Goal: Task Accomplishment & Management: Manage account settings

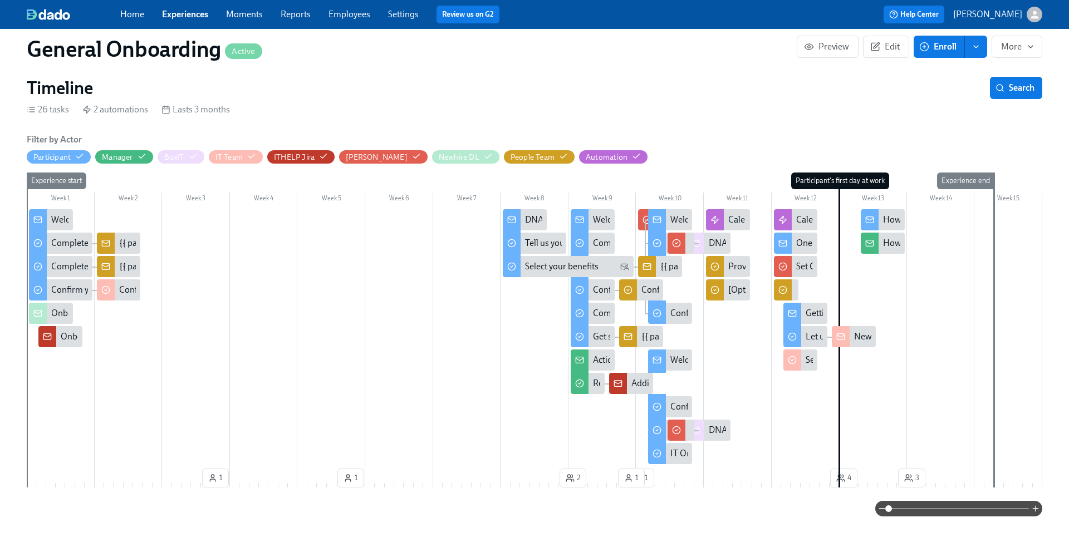
scroll to position [245, 0]
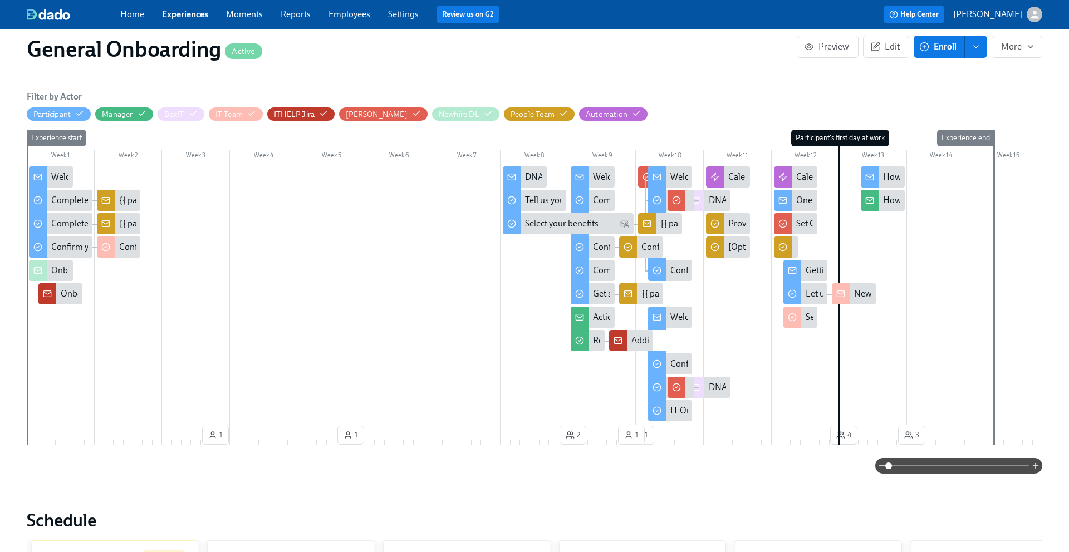
click at [837, 294] on icon at bounding box center [840, 293] width 9 height 9
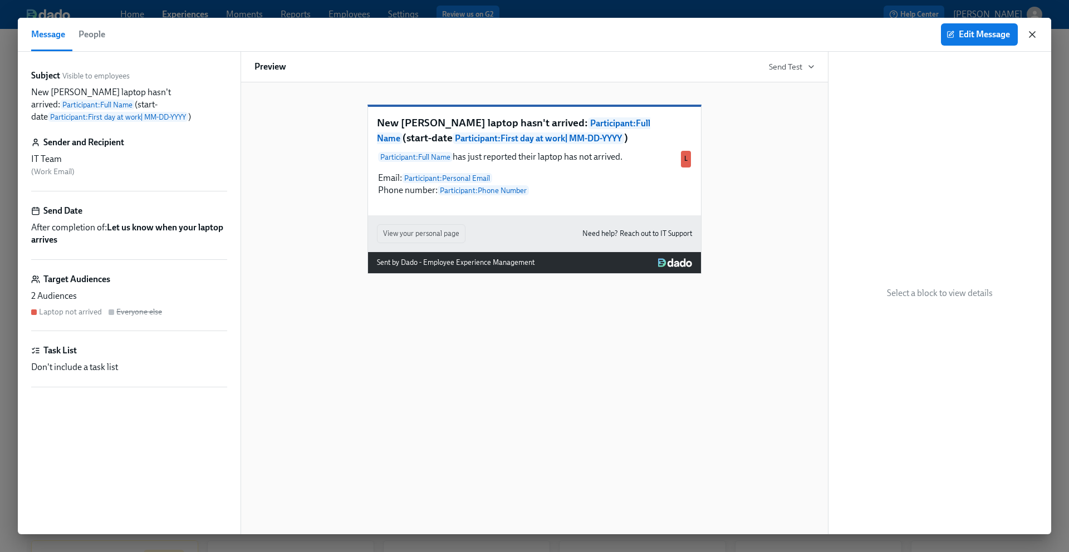
click at [1034, 36] on icon "button" at bounding box center [1032, 35] width 6 height 6
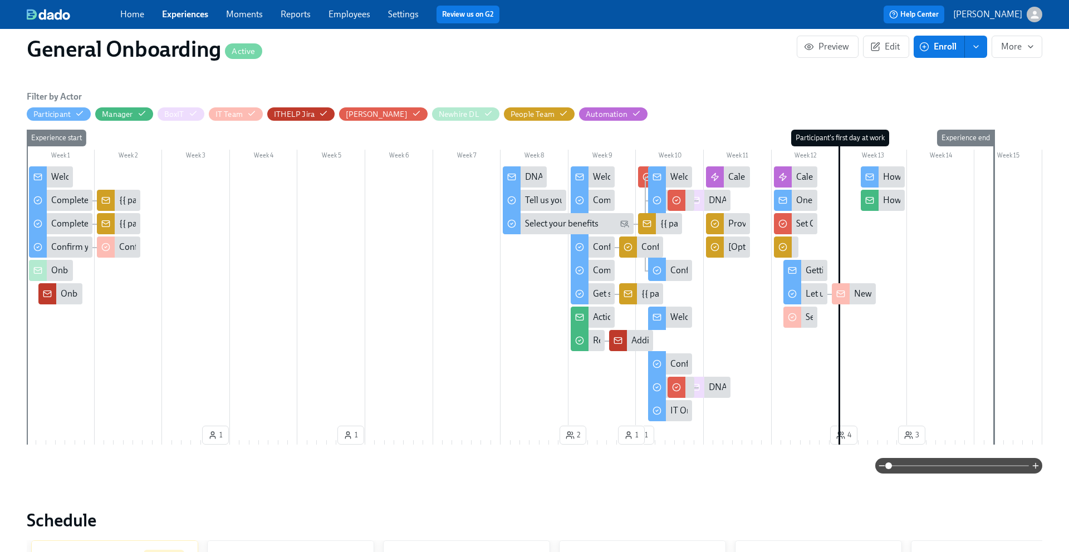
click at [712, 201] on div "DNAnexus hardware request: new [PERSON_NAME] {{ participant.fullName }}, start …" at bounding box center [955, 200] width 493 height 12
click at [660, 316] on icon at bounding box center [656, 317] width 7 height 2
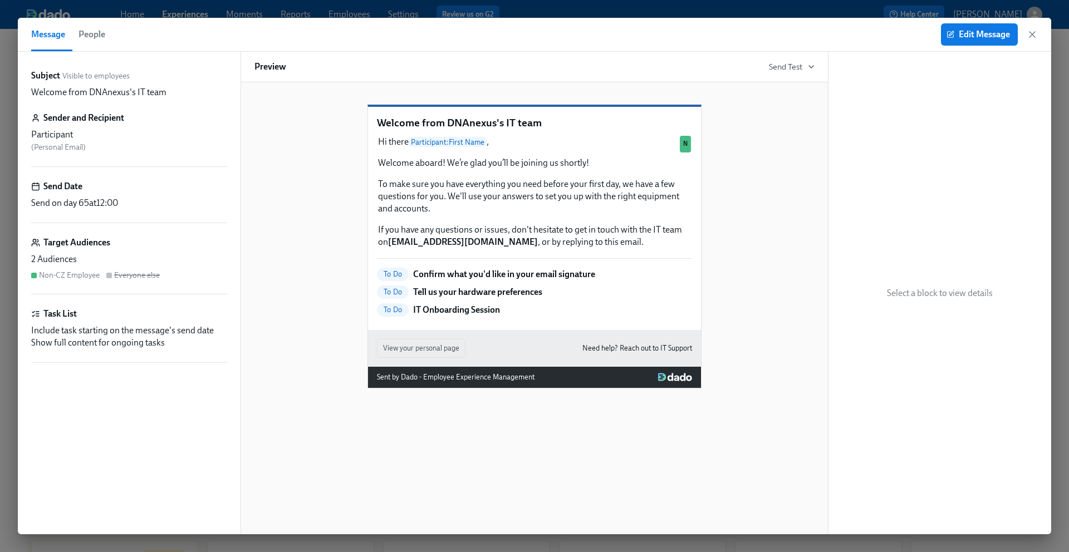
click at [508, 298] on p "Tell us your hardware preferences" at bounding box center [477, 292] width 129 height 12
click at [1031, 32] on icon "button" at bounding box center [1031, 34] width 11 height 11
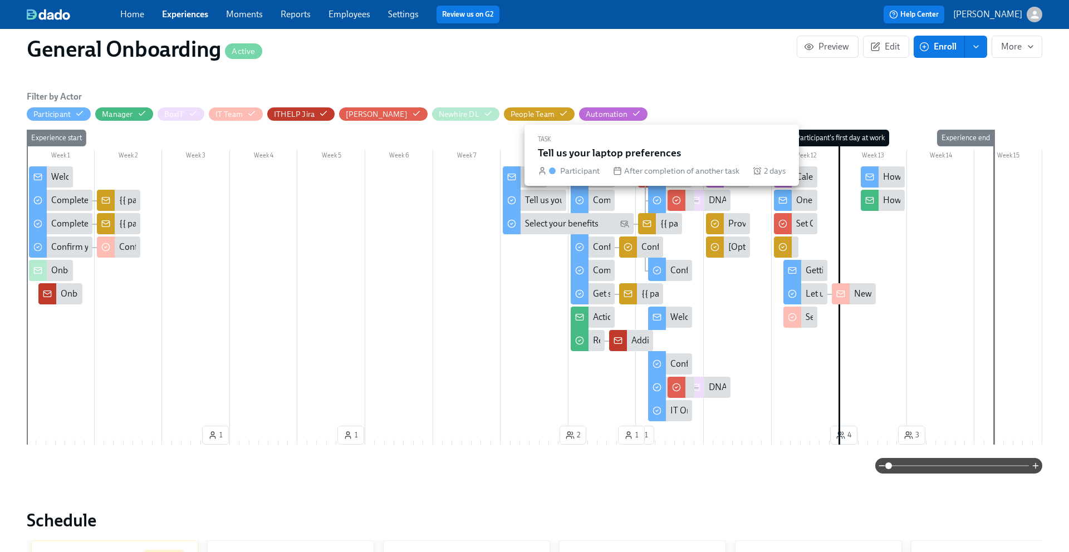
click at [652, 194] on div at bounding box center [657, 201] width 18 height 26
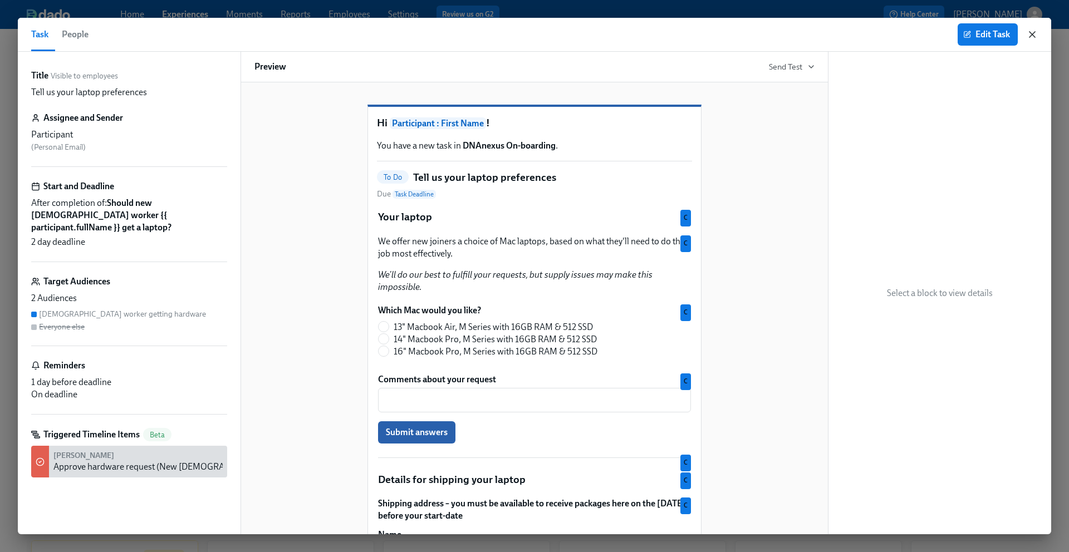
click at [1033, 34] on icon "button" at bounding box center [1032, 35] width 6 height 6
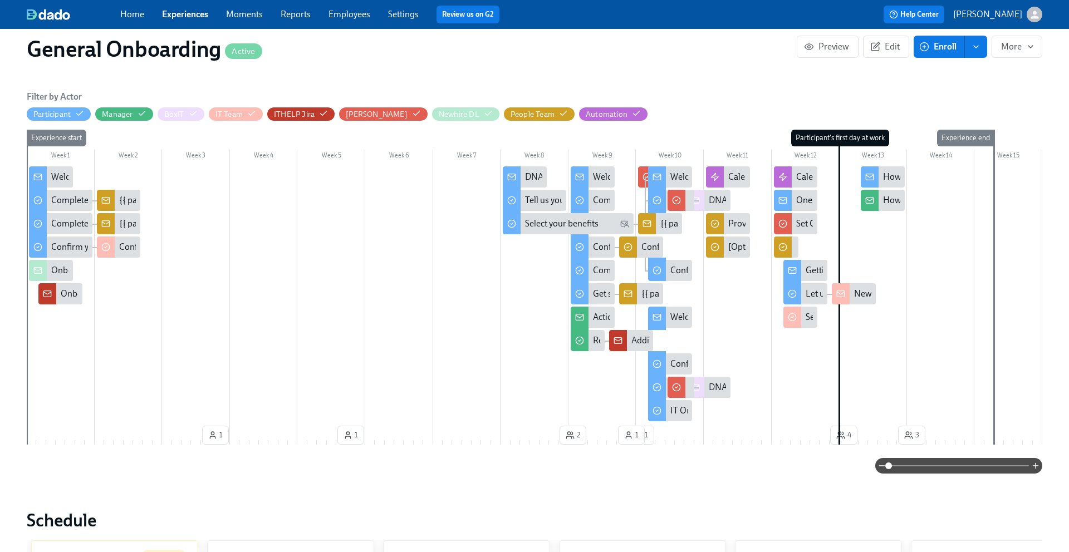
click at [190, 17] on link "Experiences" at bounding box center [185, 14] width 46 height 11
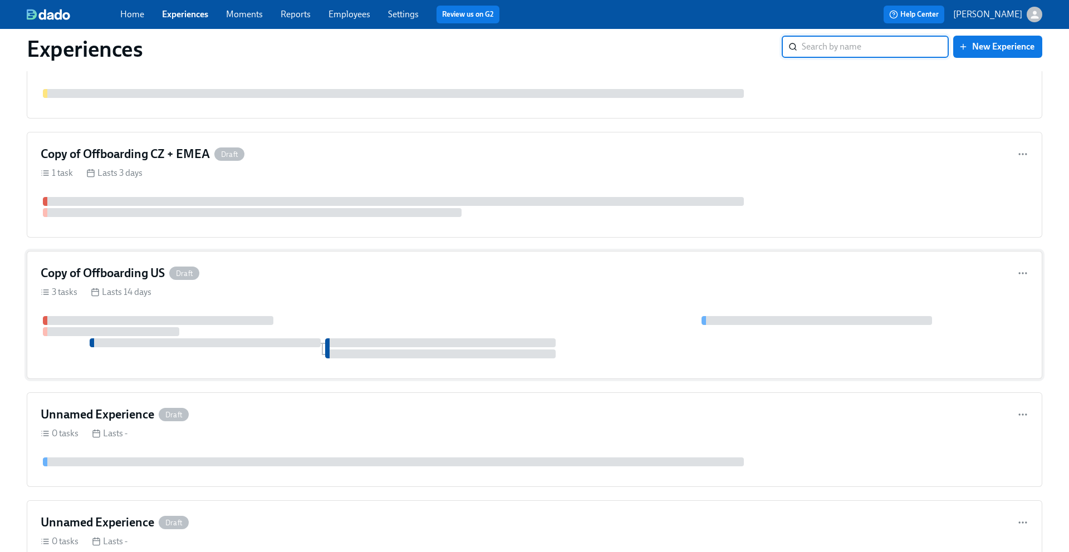
scroll to position [1761, 0]
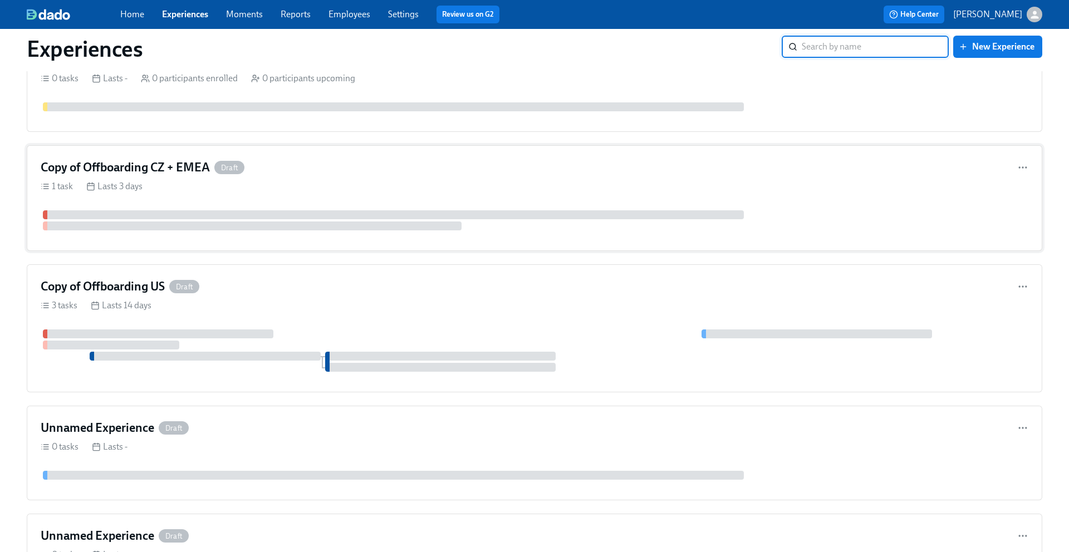
click at [313, 186] on div "1 task Lasts 3 days" at bounding box center [534, 186] width 987 height 12
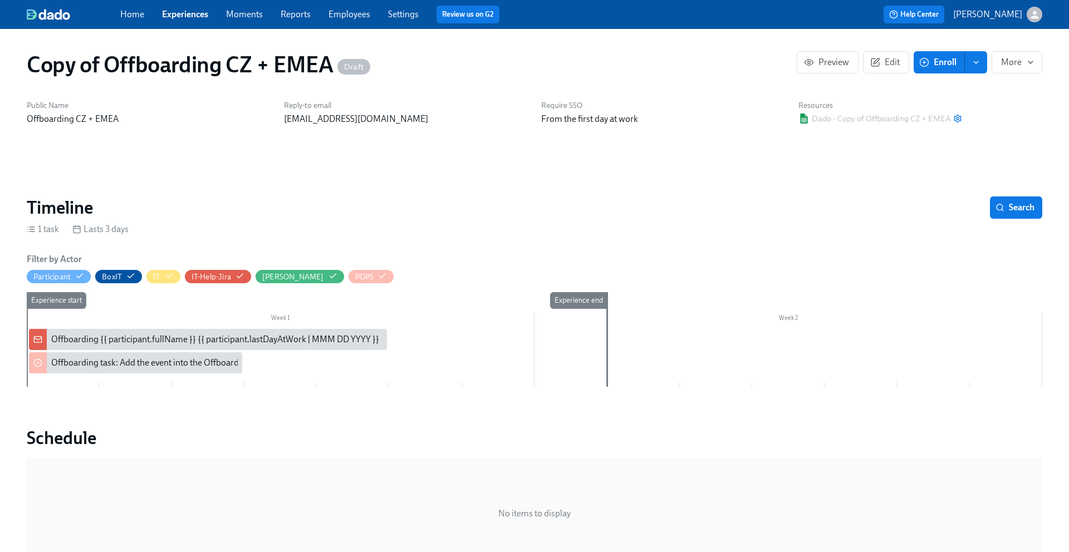
click at [372, 393] on div "Copy of Offboarding CZ + EMEA Draft Preview Edit Enroll More Public Name Offboa…" at bounding box center [534, 559] width 1015 height 1035
click at [890, 70] on button "Edit" at bounding box center [886, 62] width 46 height 22
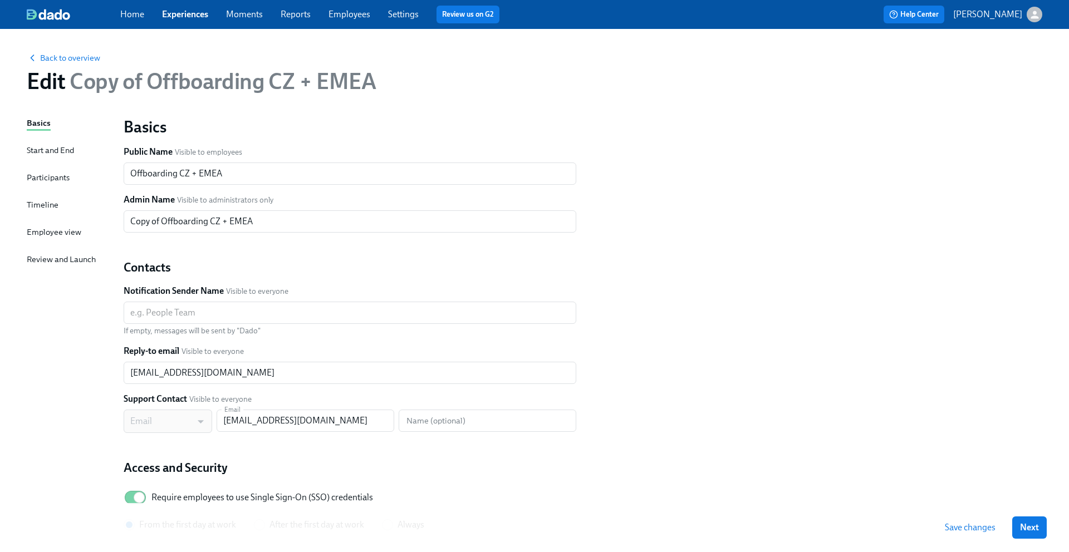
click at [49, 213] on div "Basics Start and End Participants Timeline Employee view Review and Launch" at bounding box center [68, 351] width 83 height 468
click at [50, 204] on div "Timeline" at bounding box center [43, 205] width 32 height 12
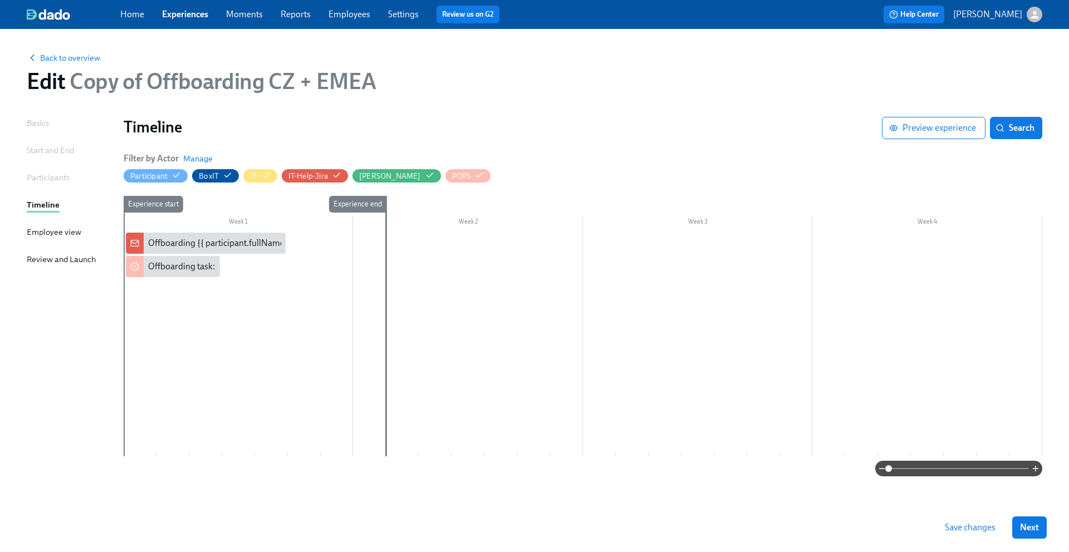
click at [56, 182] on div "Participants" at bounding box center [48, 177] width 43 height 12
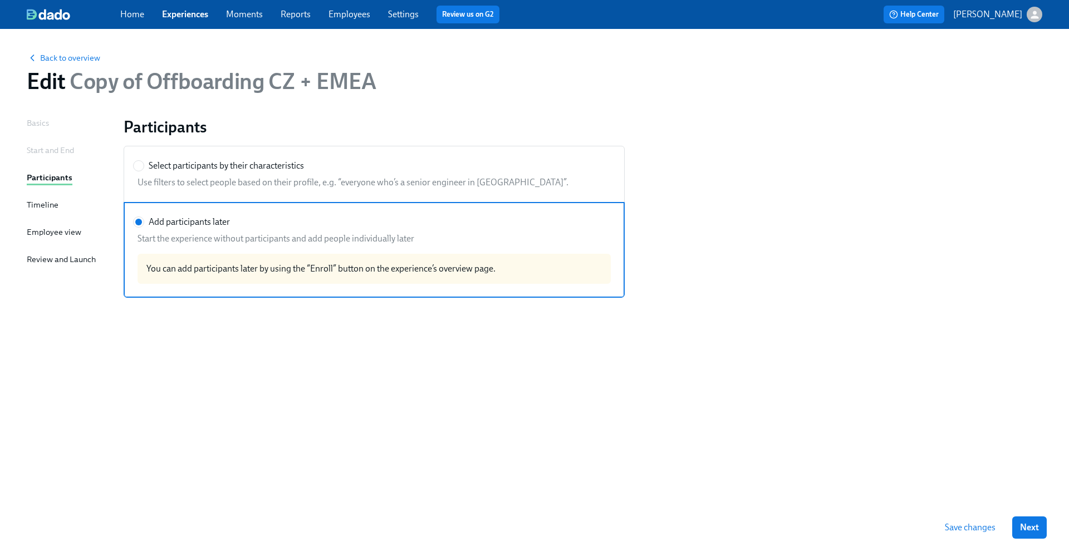
click at [58, 160] on div "Basics Start and End Participants Timeline Employee view Review and Launch" at bounding box center [68, 310] width 83 height 386
click at [57, 150] on div "Start and End" at bounding box center [50, 150] width 47 height 12
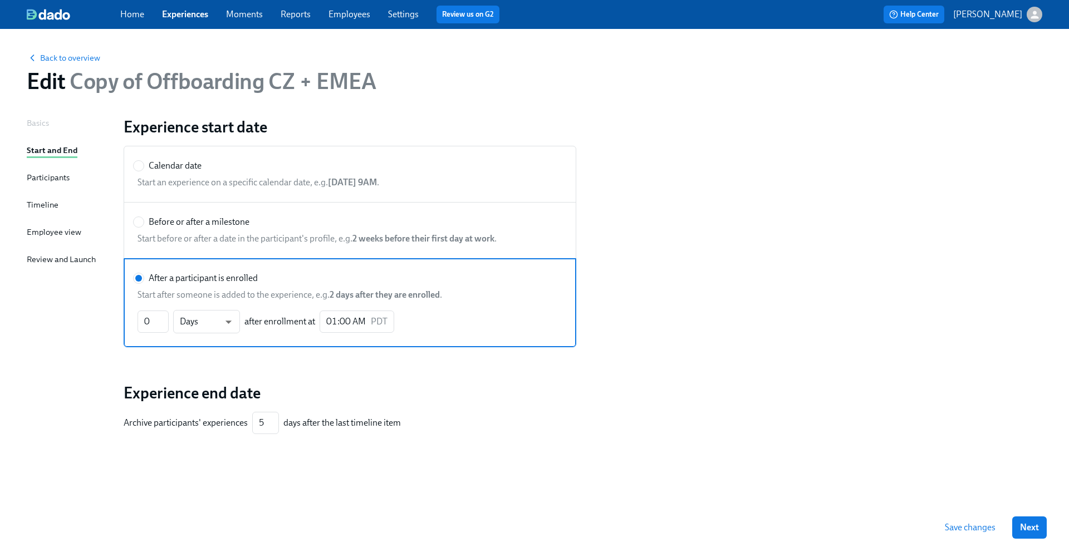
click at [41, 207] on div "Timeline" at bounding box center [43, 205] width 32 height 12
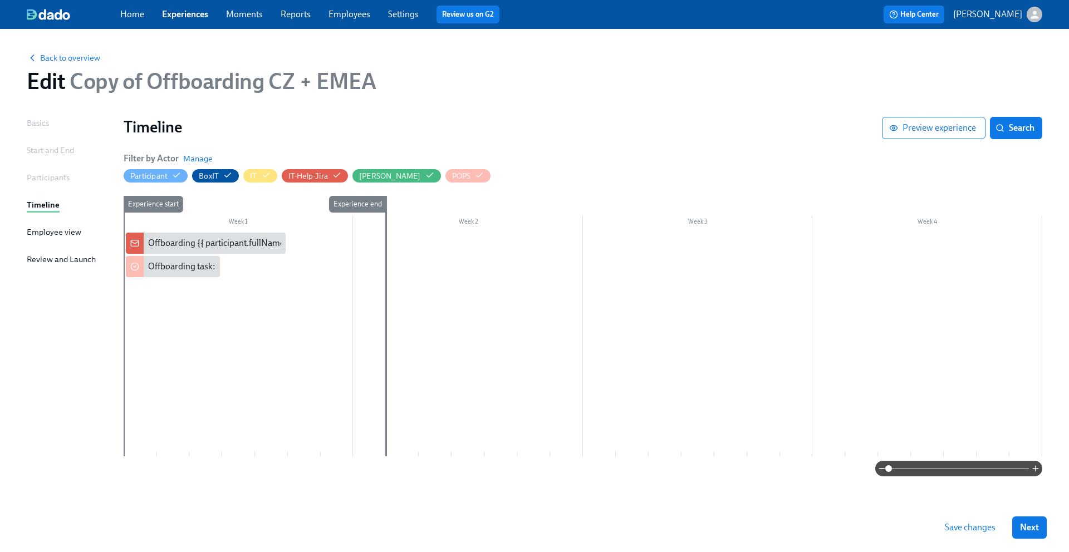
click at [272, 276] on div at bounding box center [583, 345] width 918 height 224
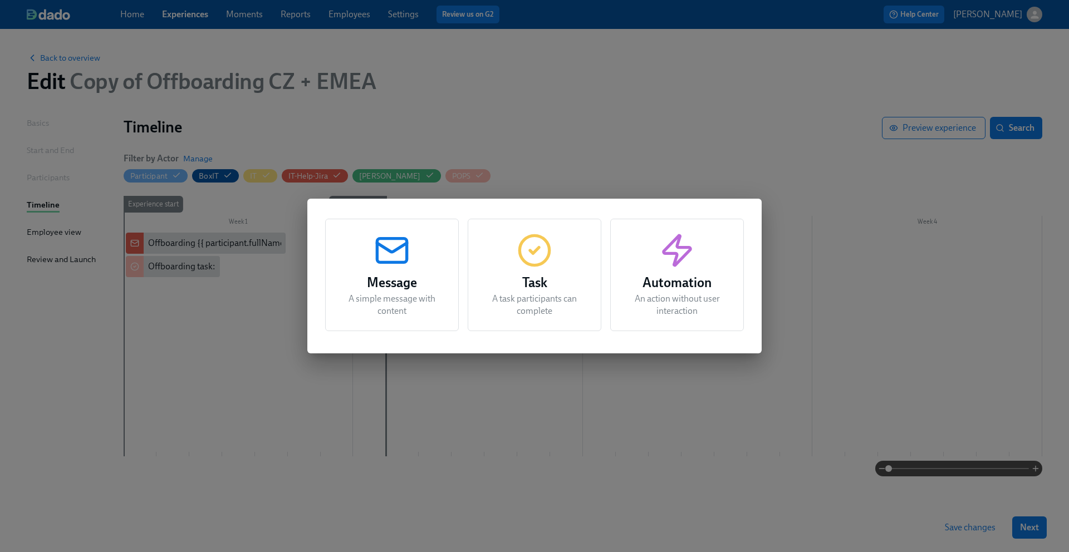
click at [387, 254] on icon "button" at bounding box center [392, 251] width 36 height 36
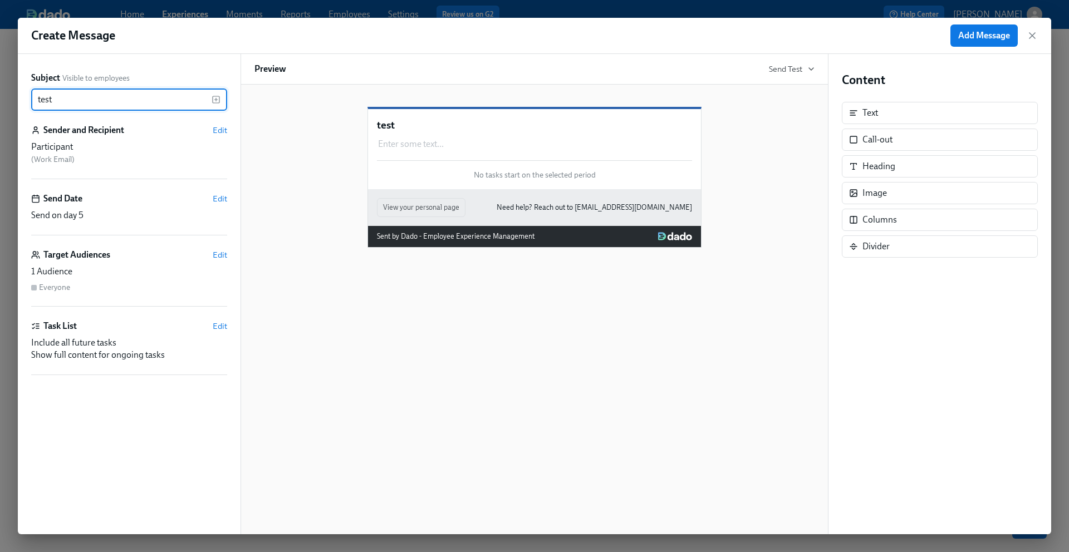
type input "test"
click at [119, 135] on h6 "Sender and Recipient" at bounding box center [83, 130] width 81 height 12
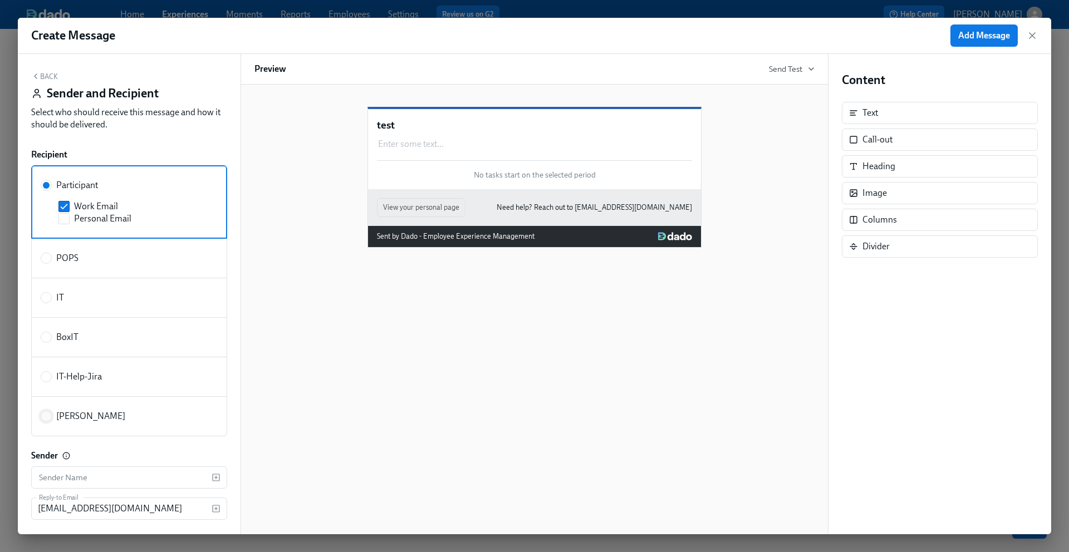
click at [49, 414] on input "[PERSON_NAME]" at bounding box center [46, 416] width 10 height 10
radio input "true"
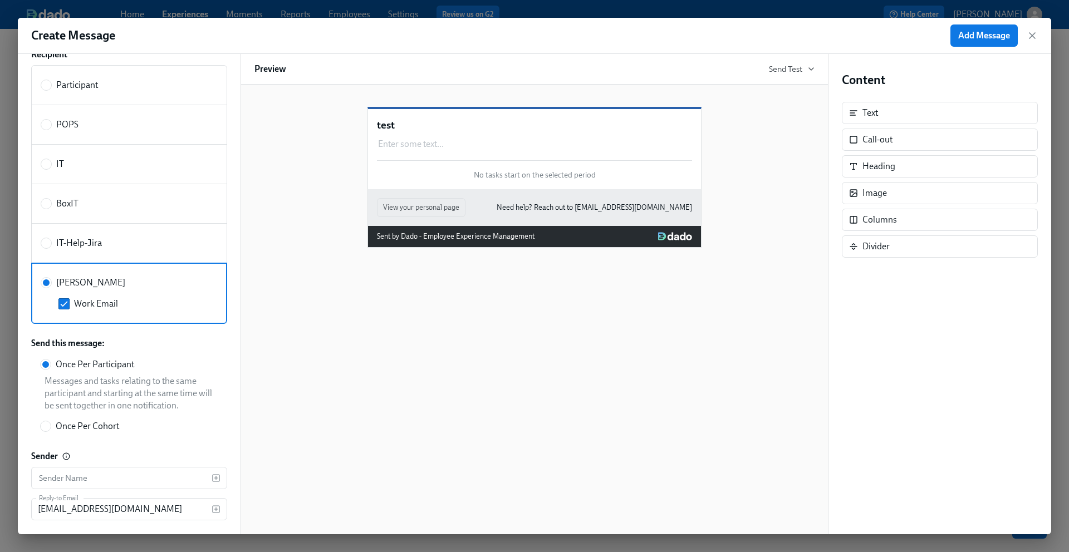
scroll to position [126, 0]
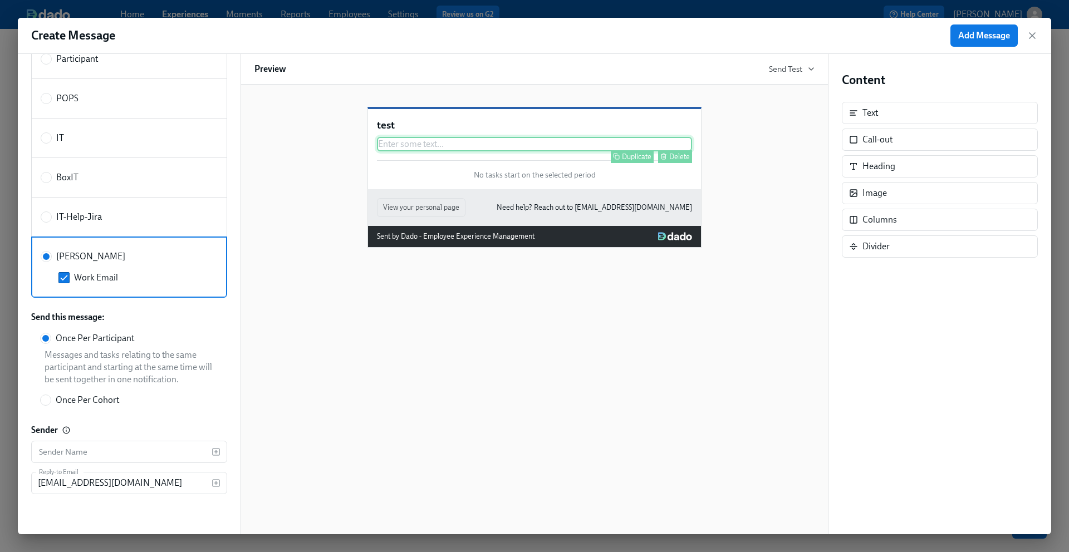
click at [425, 151] on div "Enter some text ... Duplicate Delete" at bounding box center [534, 144] width 315 height 14
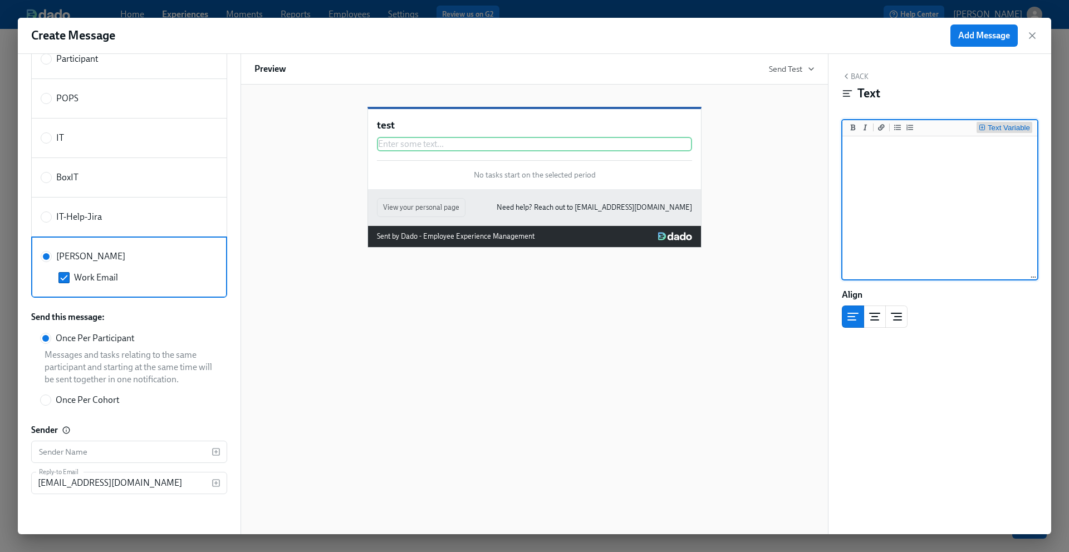
click at [982, 127] on icon "Insert Text Variable" at bounding box center [982, 127] width 0 height 2
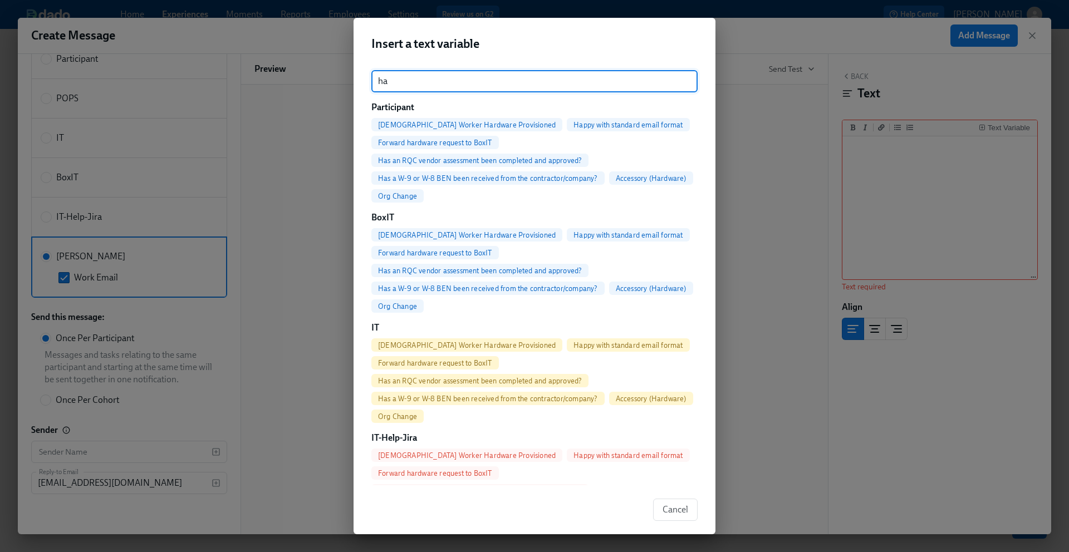
type input "h"
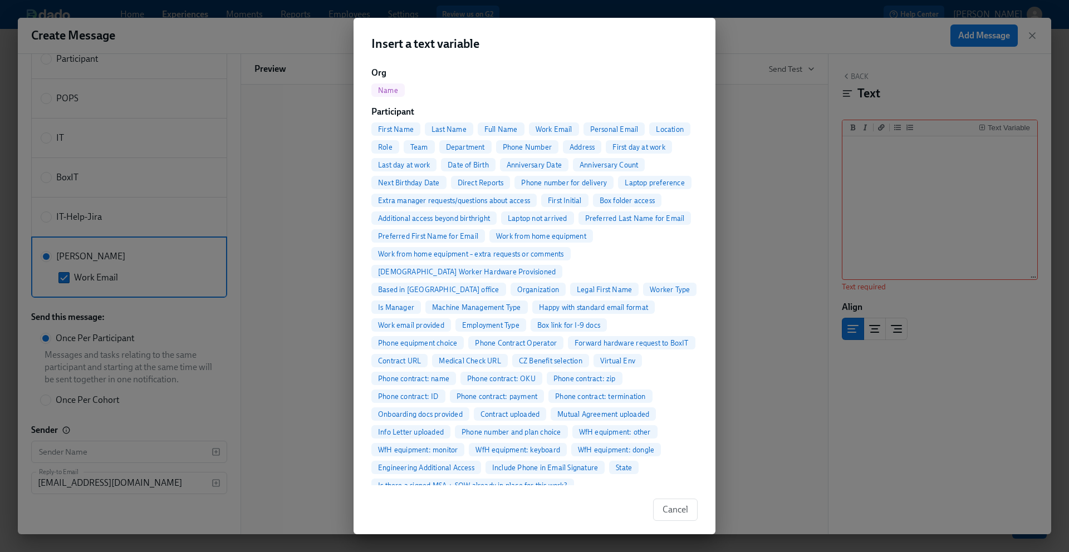
scroll to position [0, 0]
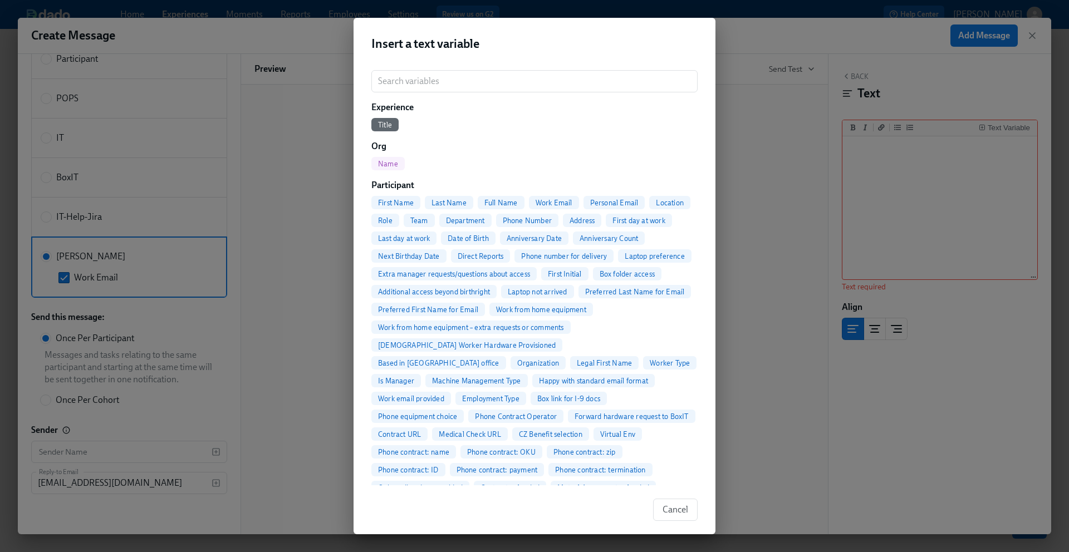
click at [637, 254] on span "Laptop preference" at bounding box center [654, 256] width 73 height 8
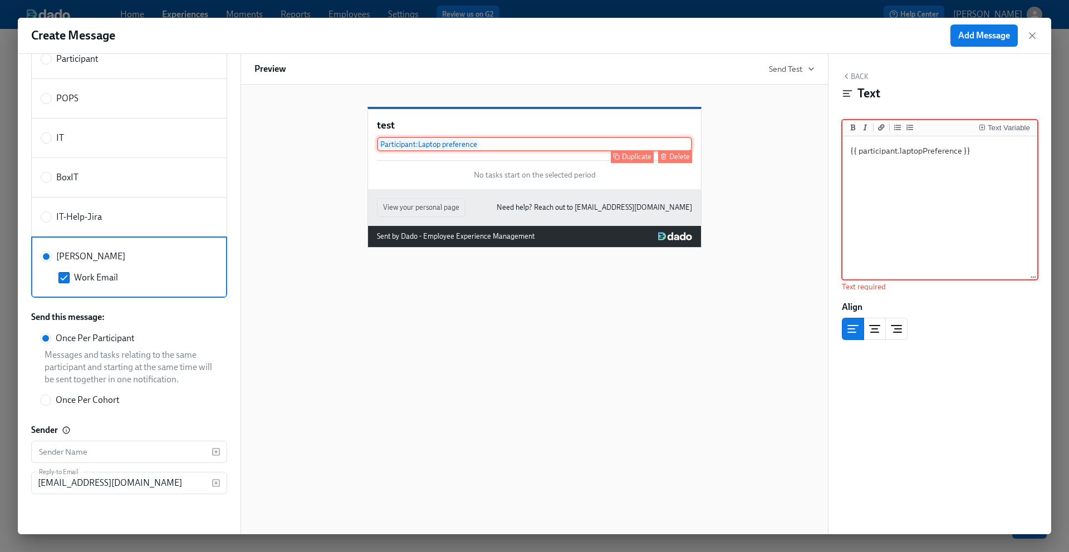
click at [597, 151] on div "Participant : Laptop preference Duplicate Delete" at bounding box center [534, 144] width 315 height 14
type textarea "{{ participant.laptopPreference }}"
click at [1032, 37] on icon "button" at bounding box center [1031, 35] width 11 height 11
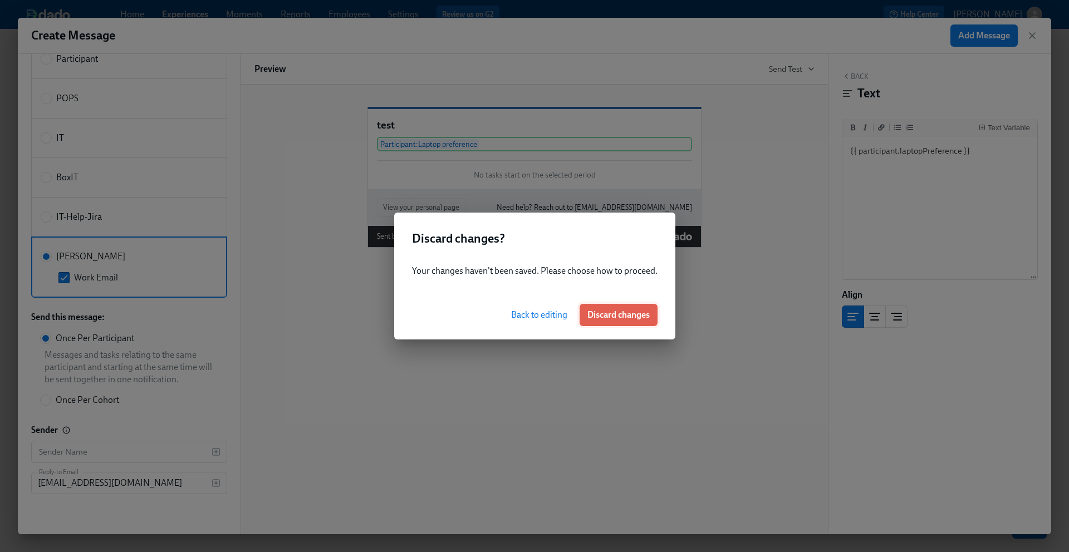
click at [613, 320] on span "Discard changes" at bounding box center [618, 314] width 62 height 11
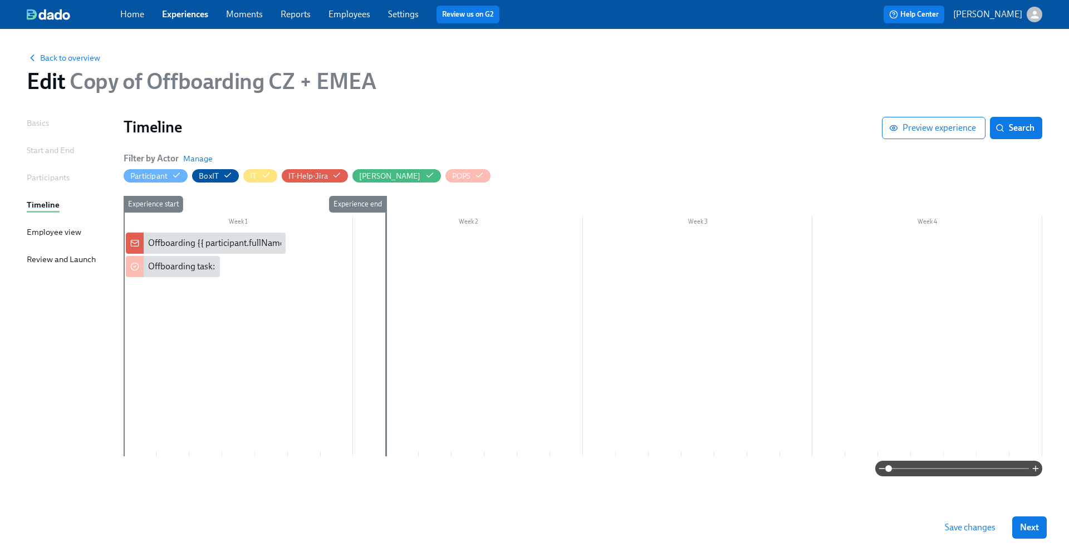
click at [311, 350] on div at bounding box center [583, 345] width 918 height 224
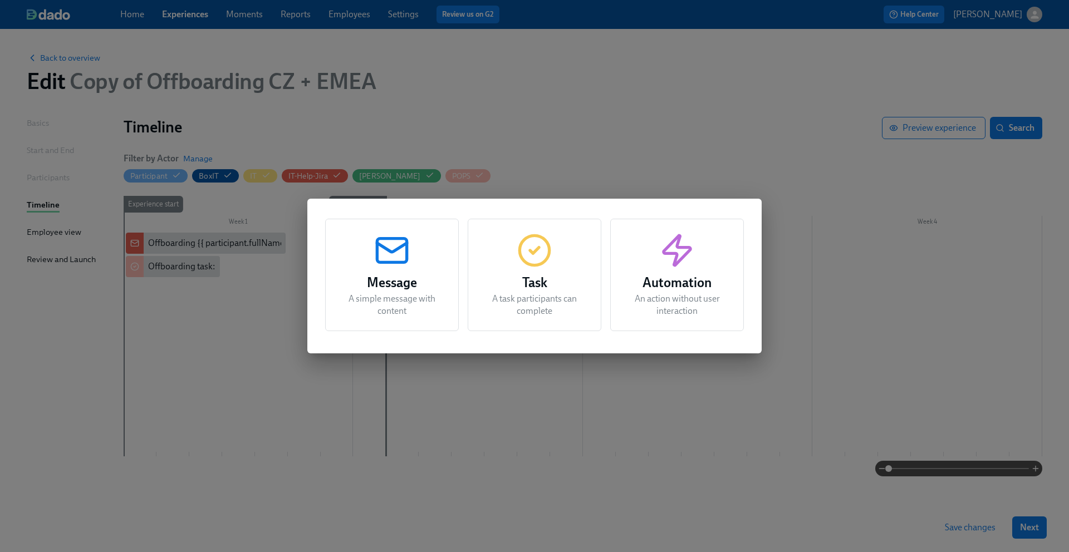
click at [535, 253] on icon "button" at bounding box center [535, 251] width 36 height 36
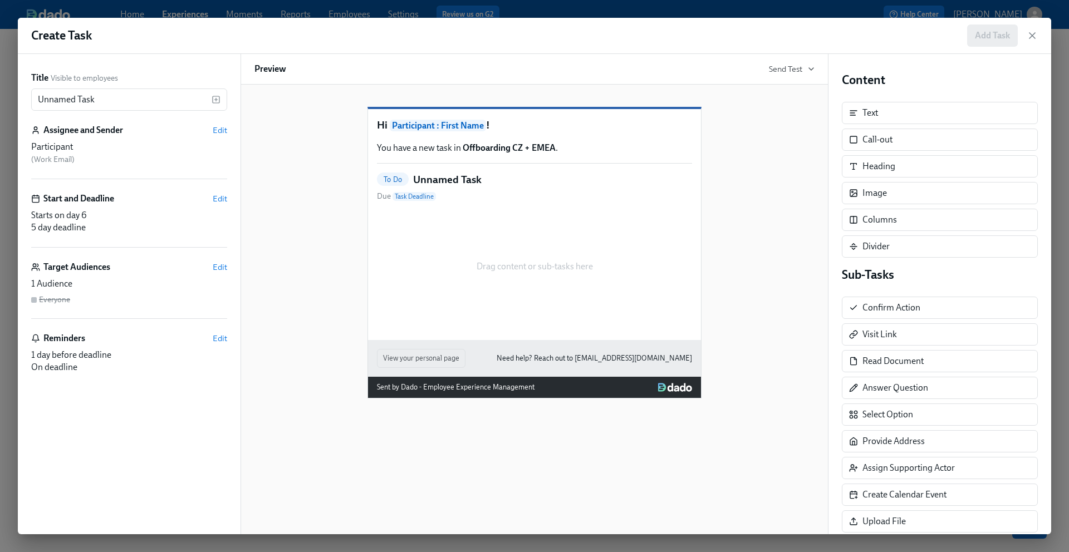
click at [509, 203] on div "To Do Unnamed Task Due Task Deadline" at bounding box center [534, 188] width 315 height 30
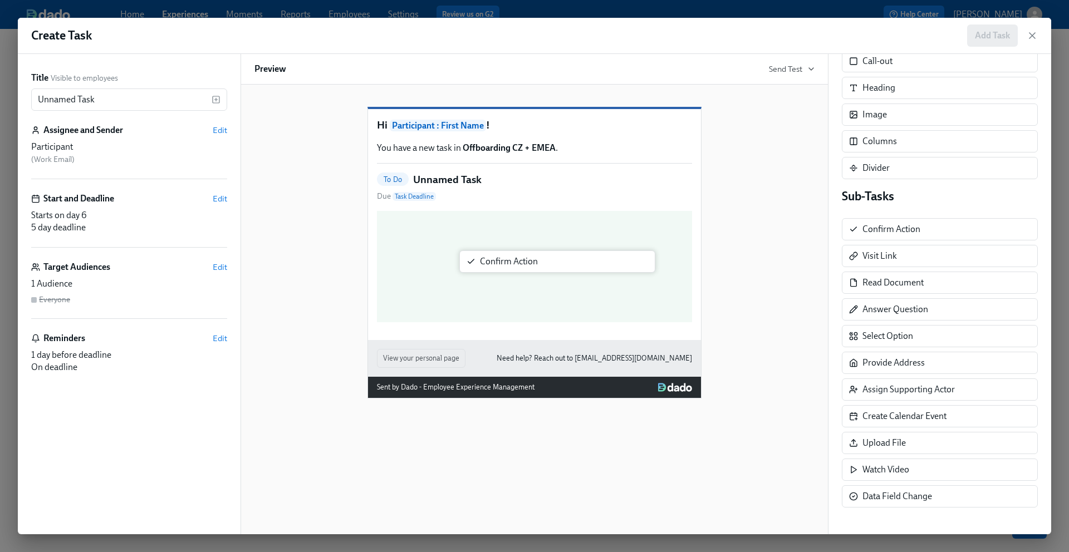
drag, startPoint x: 912, startPoint y: 232, endPoint x: 520, endPoint y: 264, distance: 393.2
click at [520, 264] on div "Title Visible to employees Unnamed Task ​ Assignee and Sender Edit Participant …" at bounding box center [534, 294] width 1033 height 480
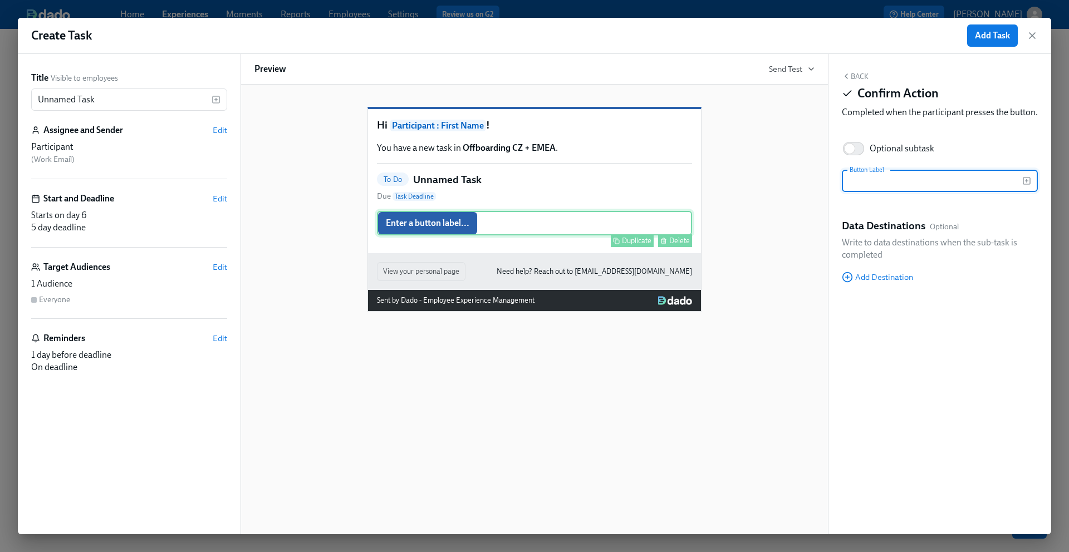
click at [469, 235] on div "Enter a button label... Duplicate Delete" at bounding box center [534, 223] width 315 height 24
click at [1030, 32] on icon "button" at bounding box center [1031, 35] width 11 height 11
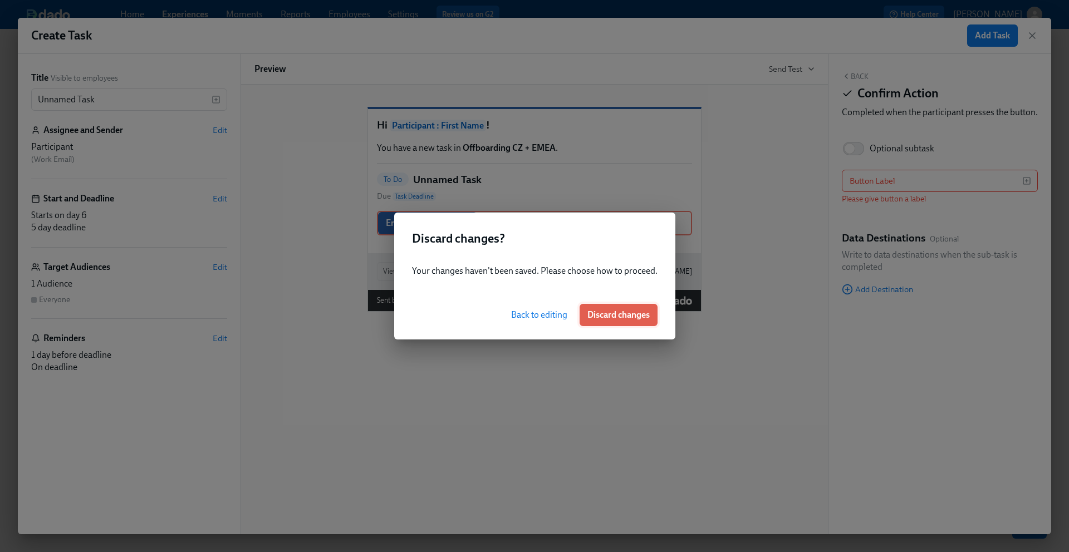
click at [627, 318] on span "Discard changes" at bounding box center [618, 314] width 62 height 11
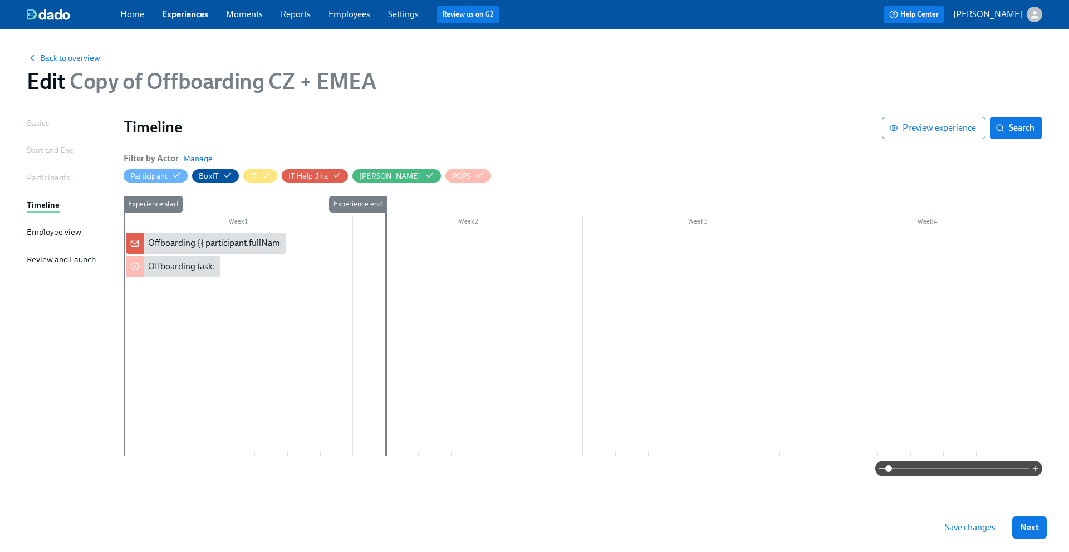
click at [422, 273] on div at bounding box center [583, 345] width 918 height 224
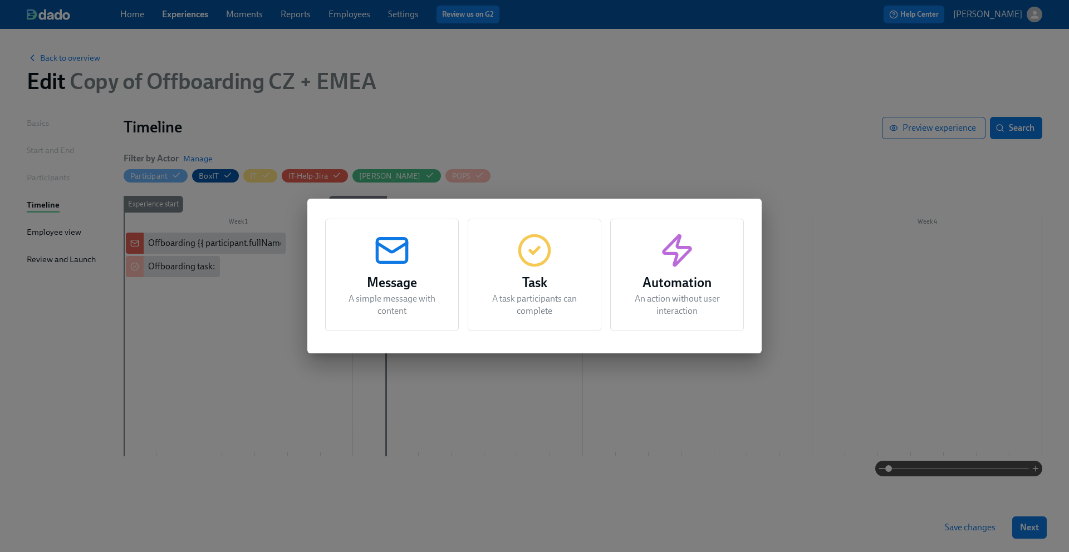
click at [544, 270] on div "Task A task participants can complete" at bounding box center [535, 275] width 134 height 112
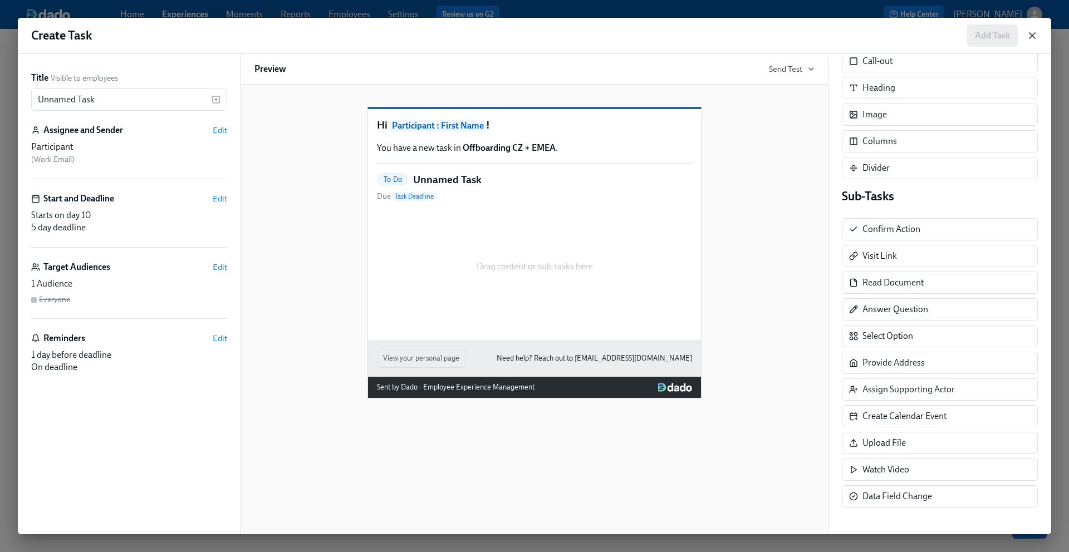
click at [1034, 37] on icon "button" at bounding box center [1032, 36] width 6 height 6
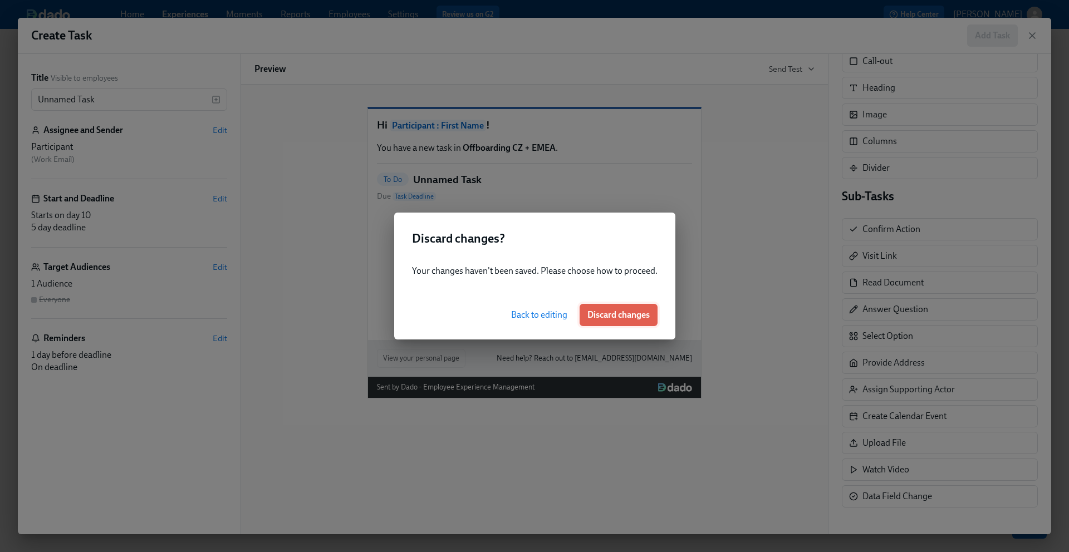
click at [602, 308] on button "Discard changes" at bounding box center [618, 315] width 78 height 22
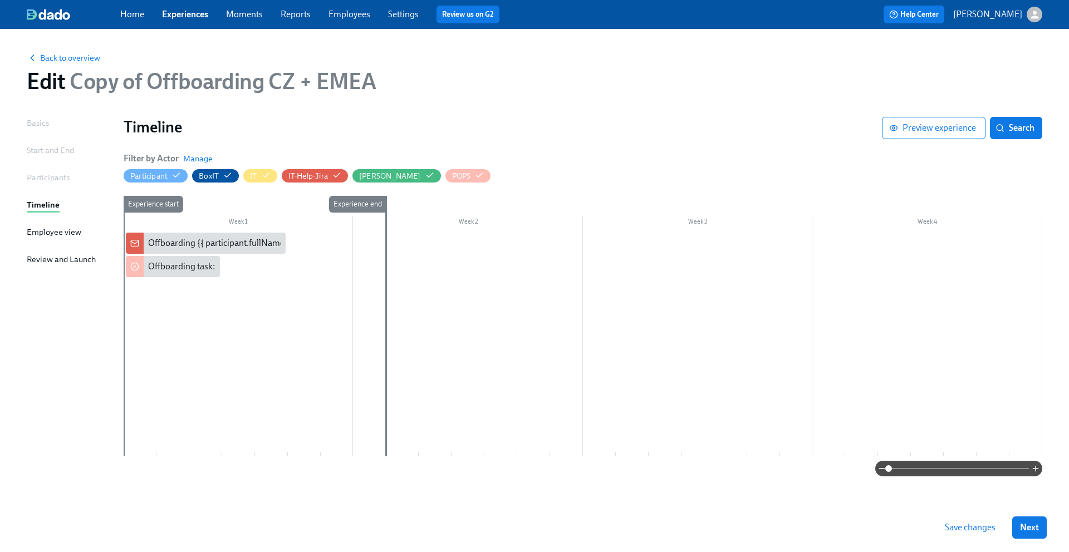
click at [193, 18] on link "Experiences" at bounding box center [185, 14] width 46 height 11
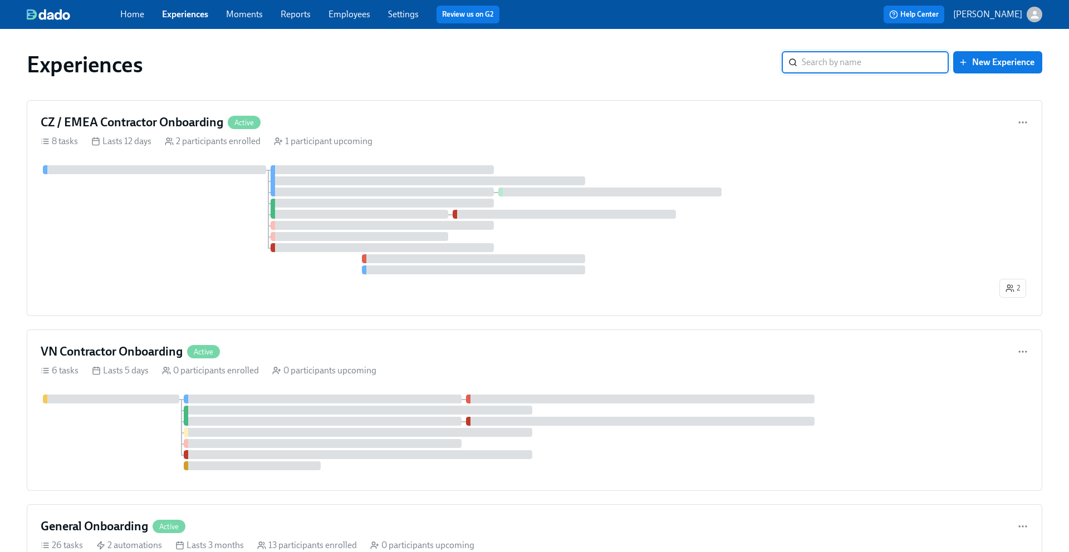
click at [193, 18] on link "Experiences" at bounding box center [185, 14] width 46 height 11
click at [176, 18] on link "Experiences" at bounding box center [185, 14] width 46 height 11
click at [188, 14] on link "Experiences" at bounding box center [185, 14] width 46 height 11
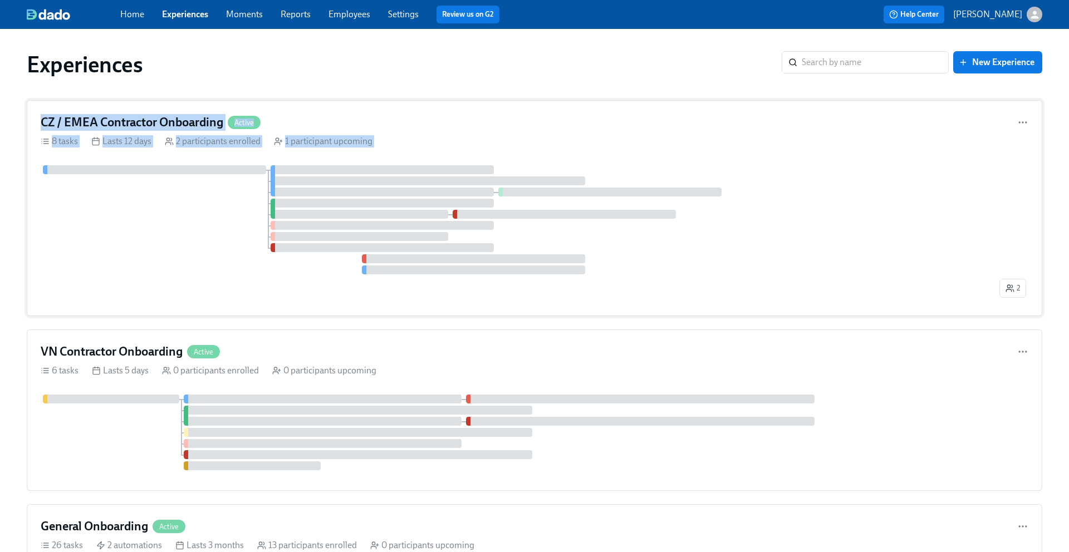
click at [153, 129] on h4 "CZ / EMEA Contractor Onboarding" at bounding box center [132, 122] width 183 height 17
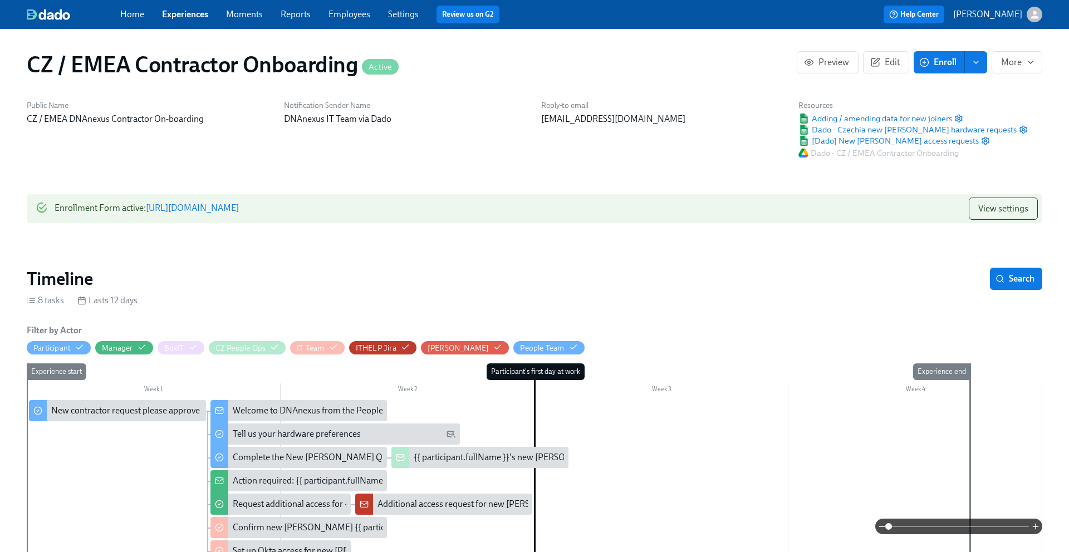
click at [183, 15] on link "Experiences" at bounding box center [185, 14] width 46 height 11
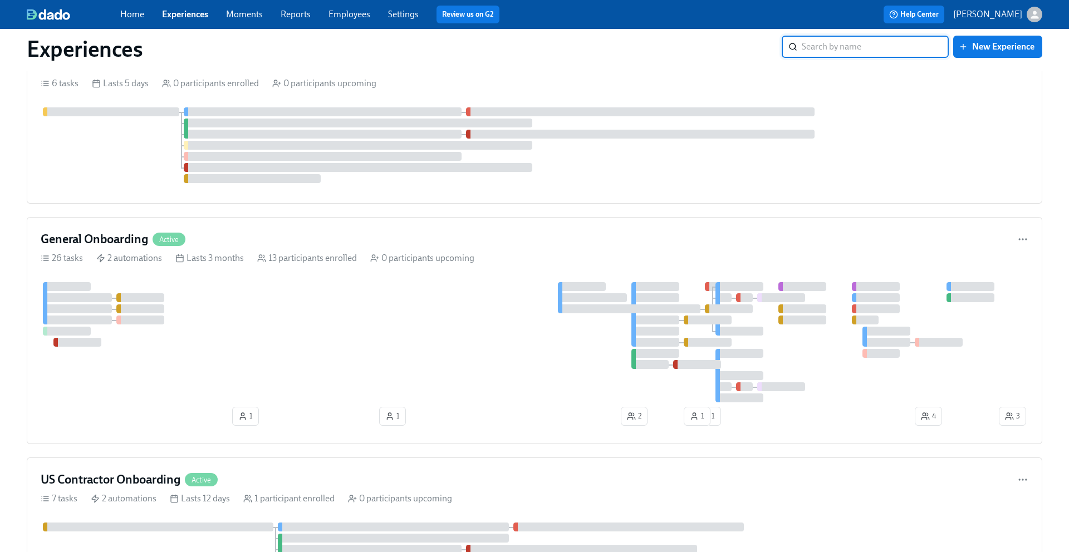
scroll to position [342, 0]
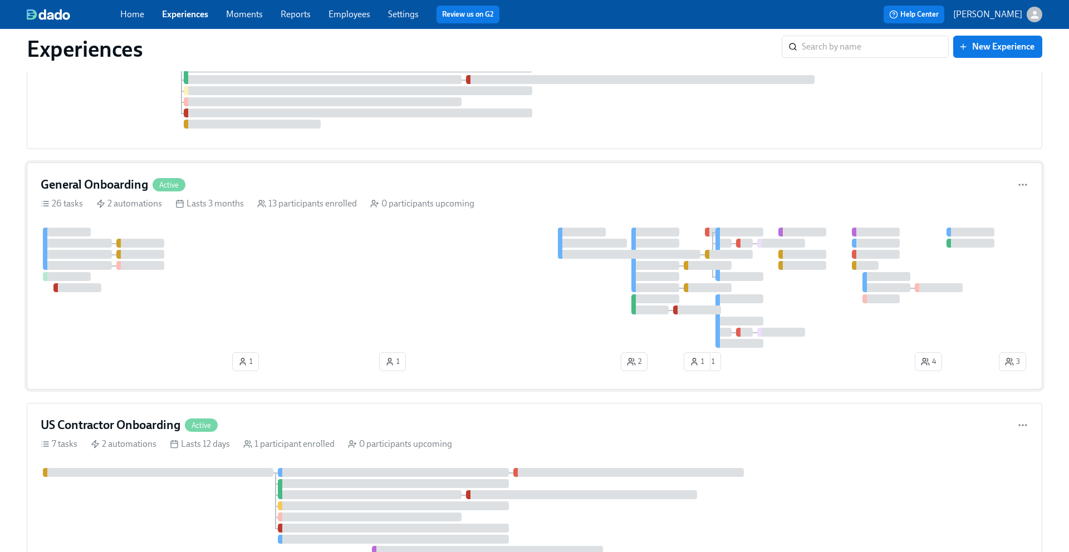
click at [132, 196] on div "General Onboarding Active 26 tasks 2 automations Lasts 3 months 13 participants…" at bounding box center [534, 276] width 1015 height 227
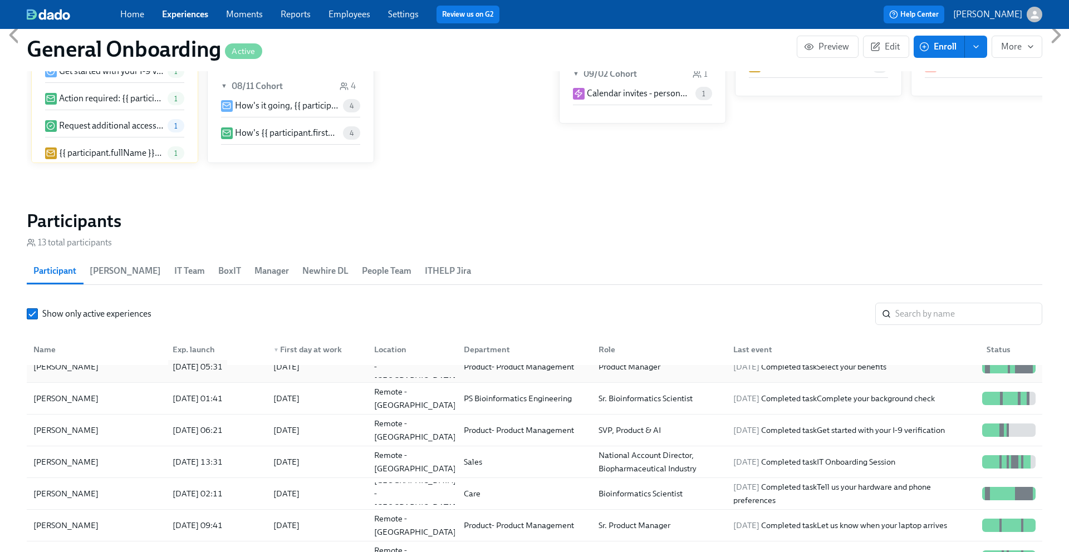
scroll to position [35, 0]
